Goal: Information Seeking & Learning: Learn about a topic

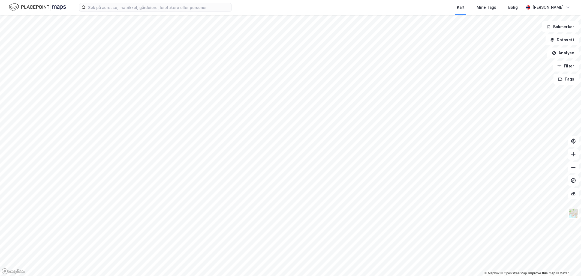
click at [144, 0] on div "Kart Mine Tags Bolig [PERSON_NAME]" at bounding box center [290, 7] width 581 height 15
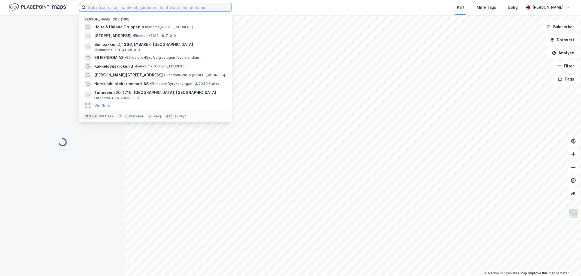
click at [144, 5] on input at bounding box center [159, 7] width 146 height 8
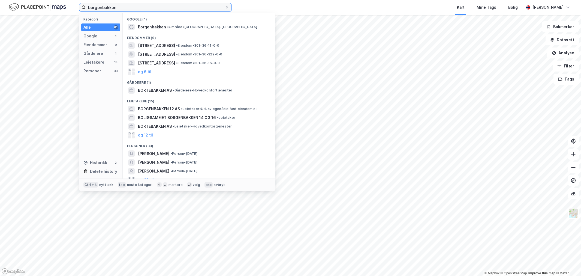
click at [170, 5] on input "borgenbakken" at bounding box center [155, 7] width 139 height 8
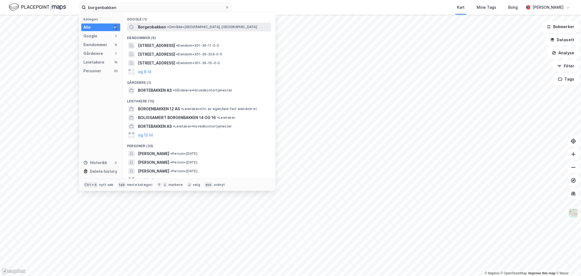
click at [170, 25] on span "• Område • [GEOGRAPHIC_DATA], [GEOGRAPHIC_DATA]" at bounding box center [212, 27] width 90 height 4
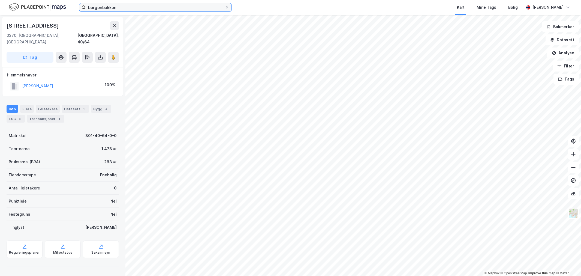
click at [112, 6] on input "borgenbakken" at bounding box center [155, 7] width 139 height 8
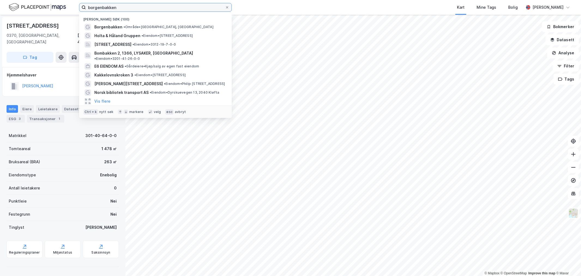
click at [112, 6] on input "borgenbakken" at bounding box center [155, 7] width 139 height 8
paste input "Borgen Hus AS"
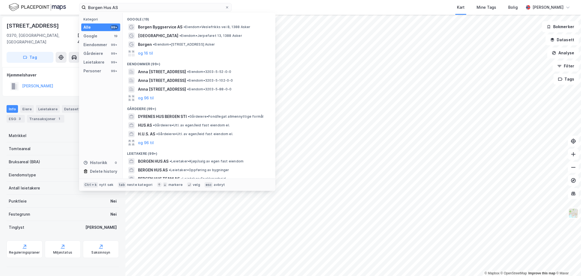
click at [45, 270] on div "[GEOGRAPHIC_DATA], 40/64 Tag Hjemmelshaver [PERSON_NAME] 100% Info Eiere Leieta…" at bounding box center [62, 145] width 125 height 261
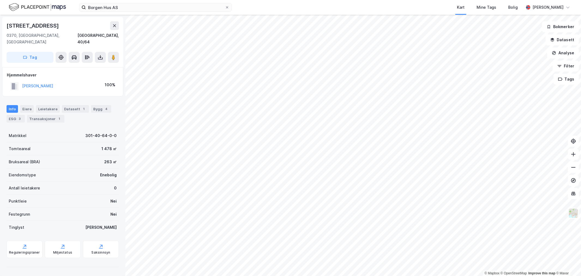
drag, startPoint x: 75, startPoint y: 77, endPoint x: 11, endPoint y: 82, distance: 64.0
click at [10, 82] on div "[PERSON_NAME] 100%" at bounding box center [63, 85] width 112 height 11
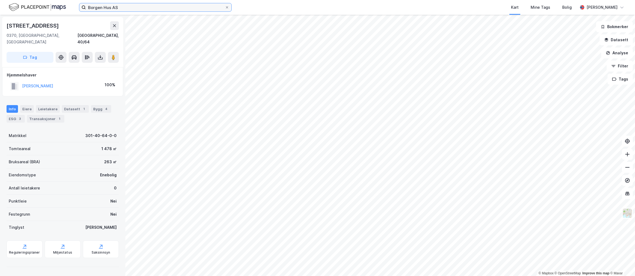
click at [202, 8] on input "Borgen Hus AS" at bounding box center [155, 7] width 139 height 8
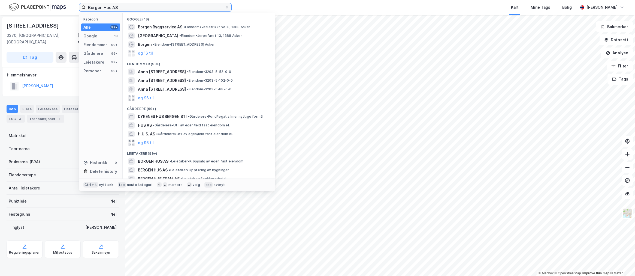
click at [202, 8] on input "Borgen Hus AS" at bounding box center [155, 7] width 139 height 8
paste input "STARK NORWAY PROPCO"
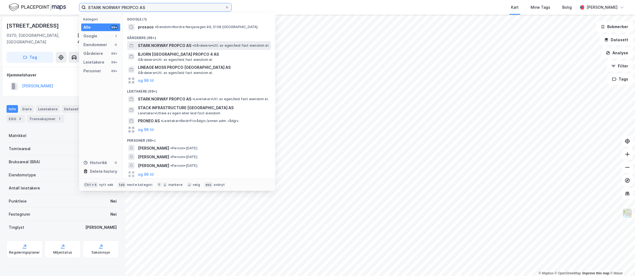
type input "STARK NORWAY PROPCO AS"
click at [183, 48] on span "STARK NORWAY PROPCO AS" at bounding box center [164, 45] width 53 height 7
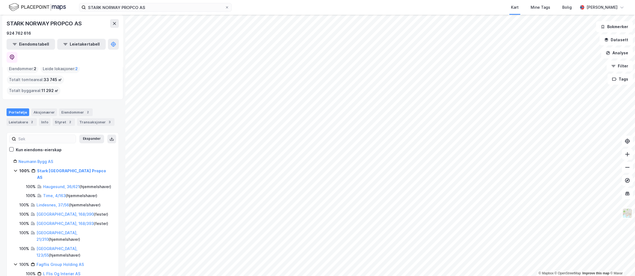
scroll to position [15, 0]
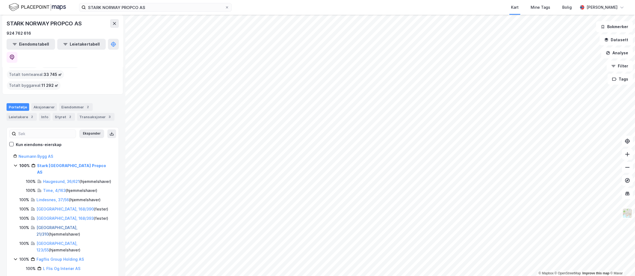
click at [49, 225] on link "[GEOGRAPHIC_DATA], 21/310" at bounding box center [57, 230] width 41 height 11
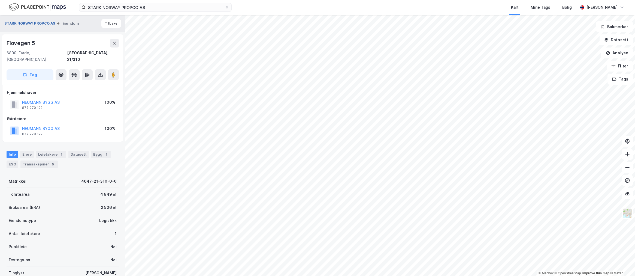
click at [51, 23] on button "STARK NORWAY PROPCO AS" at bounding box center [30, 23] width 52 height 5
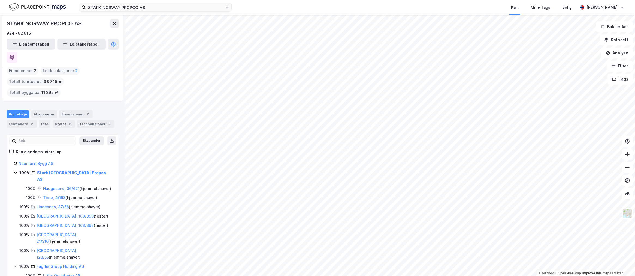
scroll to position [15, 0]
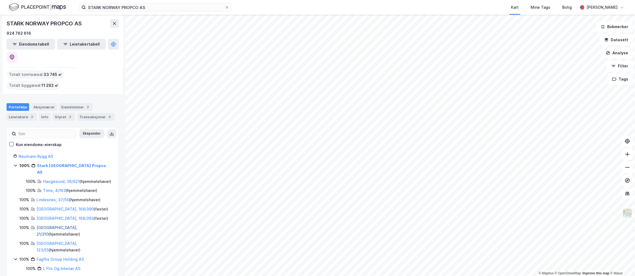
click at [60, 225] on link "[GEOGRAPHIC_DATA], 21/310" at bounding box center [57, 230] width 41 height 11
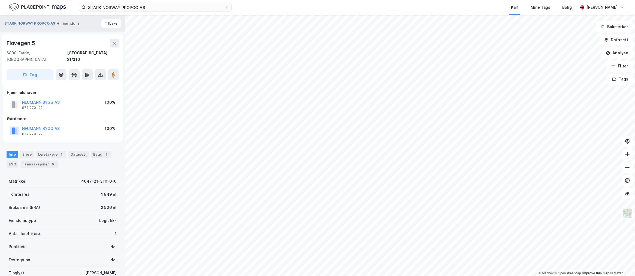
click at [43, 99] on div "NEUMANN BYGG AS" at bounding box center [41, 102] width 38 height 7
click at [0, 0] on button "NEUMANN BYGG AS" at bounding box center [0, 0] width 0 height 0
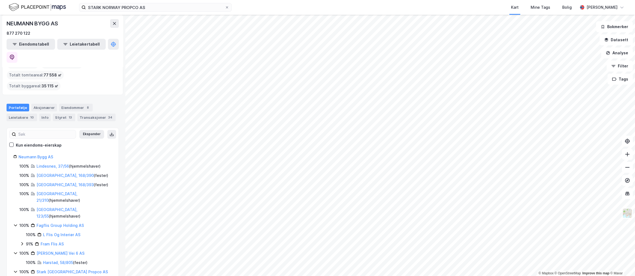
scroll to position [32, 0]
